Goal: Register for event/course

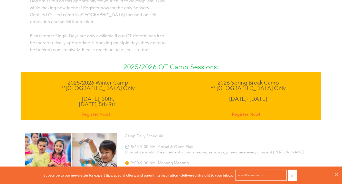
scroll to position [285, 0]
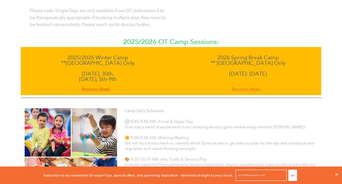
click at [90, 85] on span "Register Now!" at bounding box center [96, 88] width 28 height 7
click at [94, 85] on span "Register Now!" at bounding box center [96, 88] width 28 height 7
click at [250, 85] on span "Register Now!" at bounding box center [246, 88] width 28 height 7
click at [242, 85] on span "Register Now!" at bounding box center [246, 88] width 28 height 7
click at [98, 76] on p "[DATE], 5th-9th" at bounding box center [97, 78] width 138 height 5
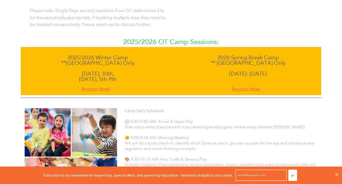
click at [102, 76] on p "[DATE], 5th-9th" at bounding box center [97, 78] width 138 height 5
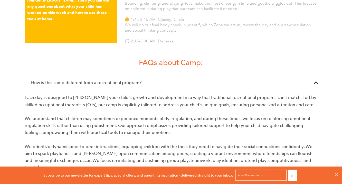
scroll to position [275, 0]
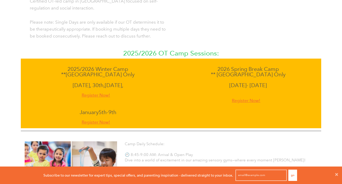
scroll to position [274, 0]
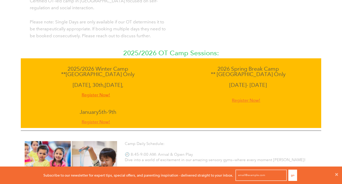
click at [94, 91] on span "Register Now!" at bounding box center [96, 94] width 28 height 7
